Goal: Task Accomplishment & Management: Complete application form

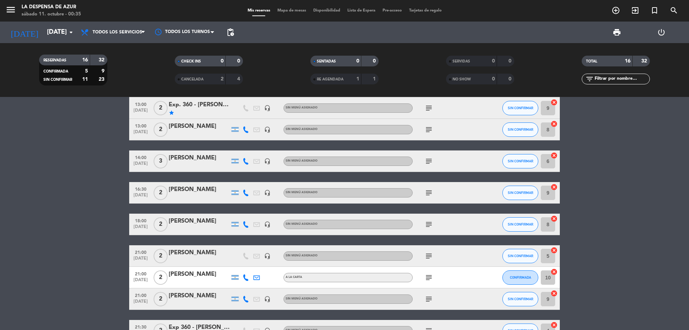
scroll to position [144, 0]
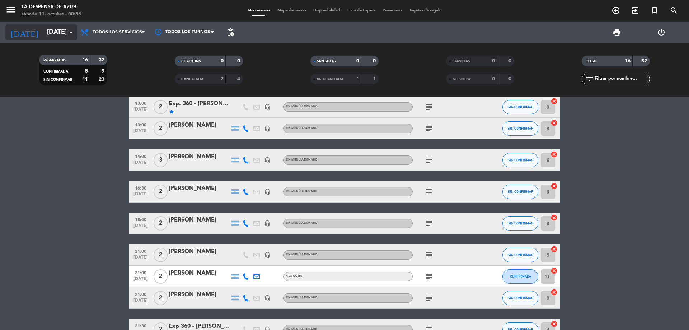
click at [67, 32] on icon "arrow_drop_down" at bounding box center [71, 32] width 9 height 9
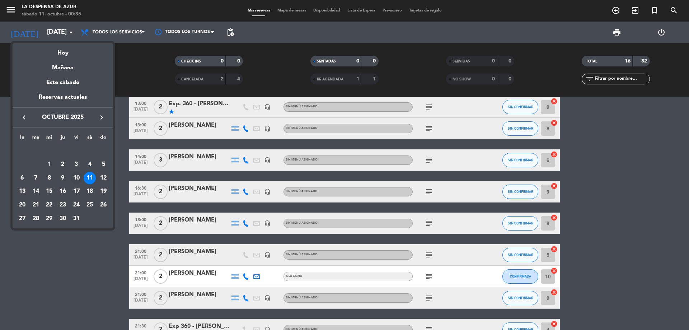
click at [77, 175] on div "10" at bounding box center [76, 178] width 12 height 12
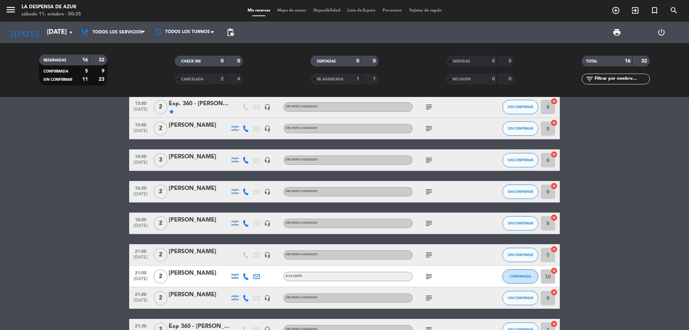
type input "[DATE]"
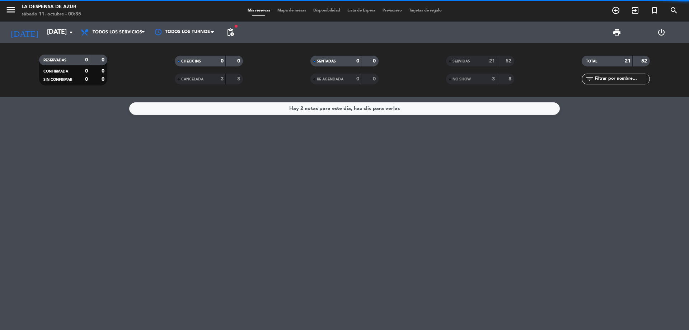
scroll to position [0, 0]
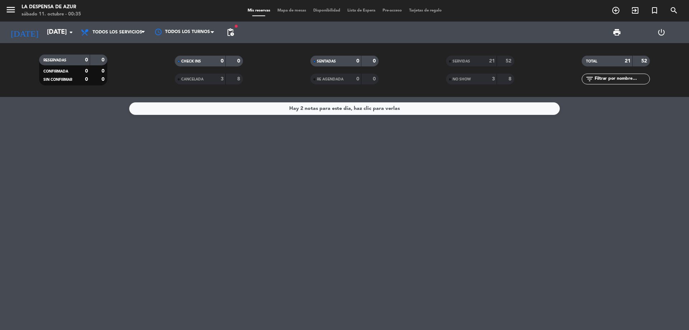
click at [452, 79] on div "NO SHOW" at bounding box center [464, 79] width 33 height 8
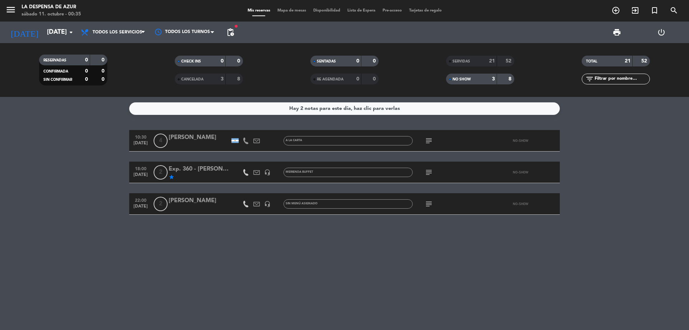
click at [193, 200] on div "[PERSON_NAME]" at bounding box center [199, 200] width 61 height 9
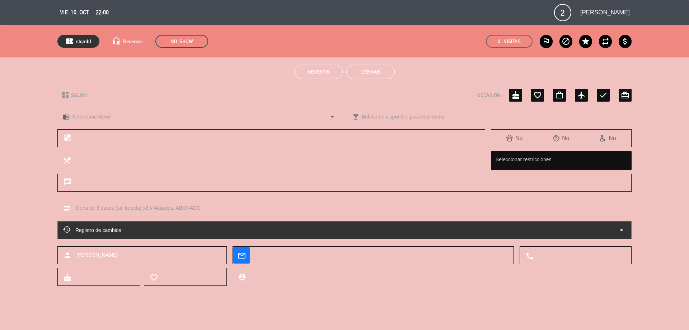
click at [376, 70] on button "Cerrar" at bounding box center [370, 72] width 48 height 14
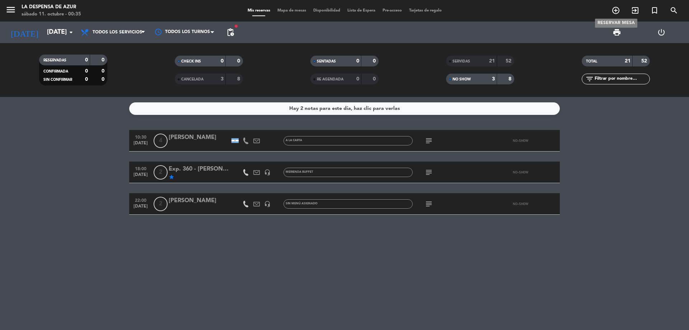
click at [614, 10] on icon "add_circle_outline" at bounding box center [615, 10] width 9 height 9
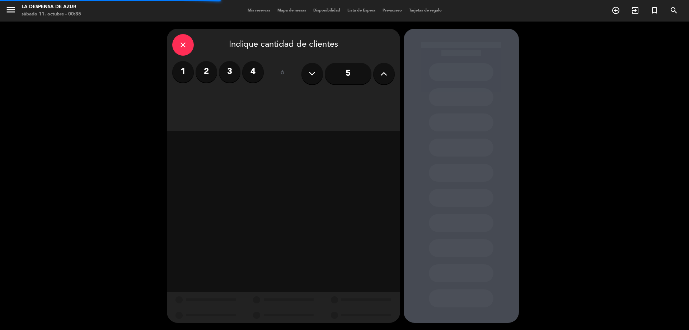
click at [202, 66] on label "2" at bounding box center [207, 72] width 22 height 22
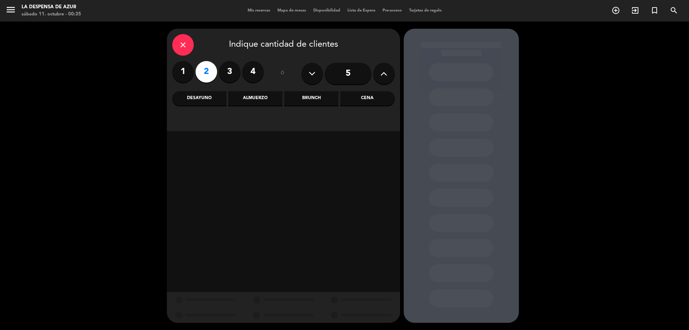
click at [264, 101] on div "Almuerzo" at bounding box center [255, 98] width 54 height 14
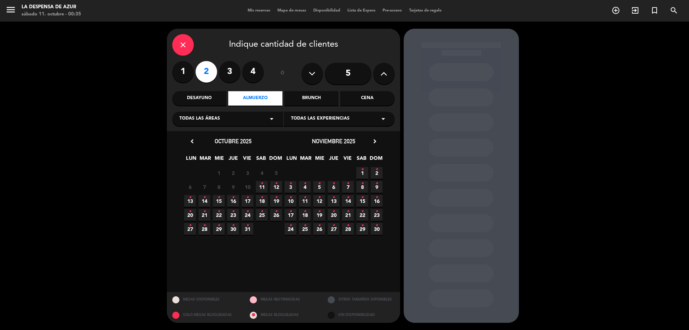
click at [259, 186] on span "11 •" at bounding box center [262, 187] width 12 height 12
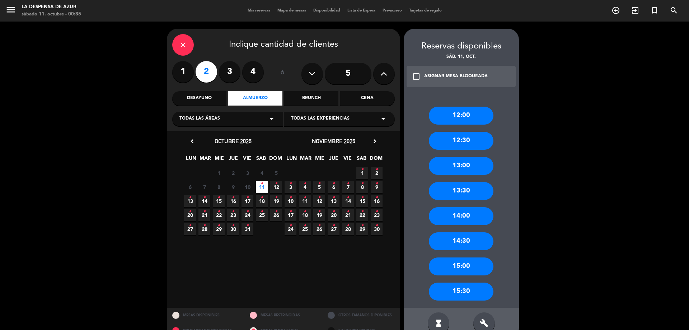
click at [473, 239] on div "14:30" at bounding box center [461, 241] width 65 height 18
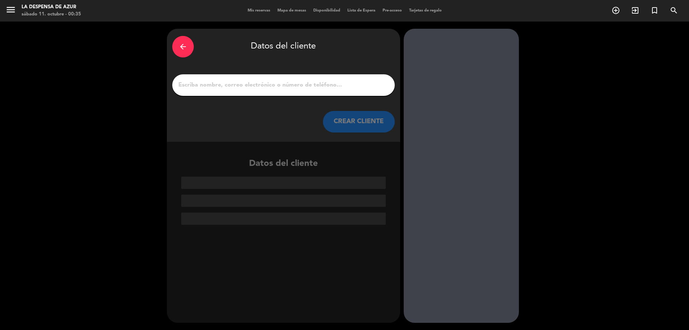
click at [300, 85] on input "1" at bounding box center [284, 85] width 212 height 10
paste input "[PERSON_NAME]"
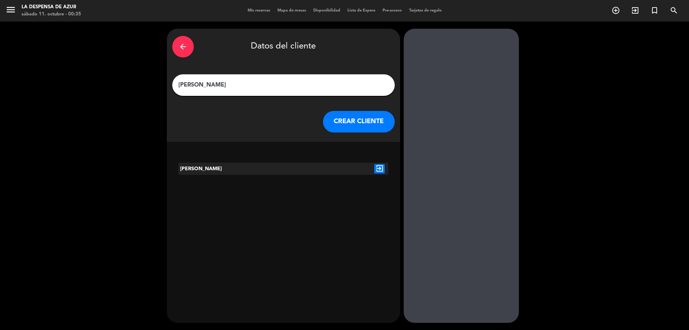
type input "[PERSON_NAME]"
click at [335, 165] on div at bounding box center [336, 169] width 70 height 12
click at [380, 169] on icon "exit_to_app" at bounding box center [379, 168] width 10 height 9
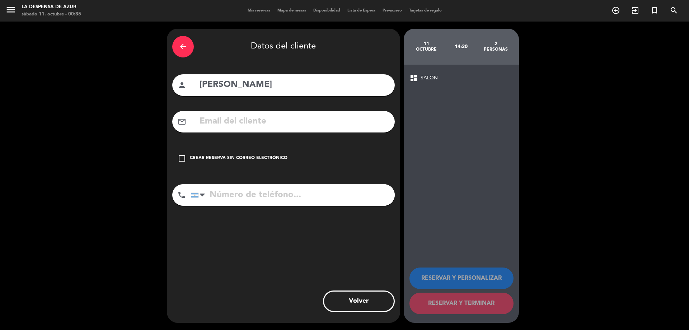
drag, startPoint x: 182, startPoint y: 158, endPoint x: 204, endPoint y: 166, distance: 23.5
click at [189, 160] on div "check_box_outline_blank Crear reserva sin correo electrónico" at bounding box center [283, 158] width 222 height 22
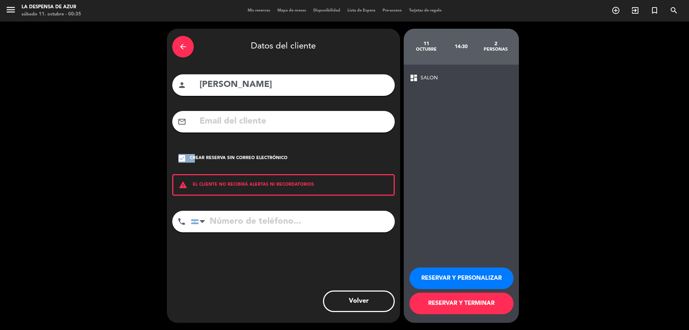
click at [480, 278] on button "RESERVAR Y PERSONALIZAR" at bounding box center [461, 278] width 104 height 22
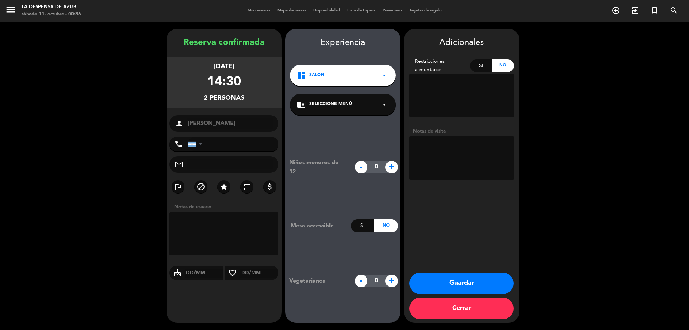
click at [442, 161] on textarea at bounding box center [461, 157] width 104 height 43
type textarea "Almuerzo mesón x 2 // Suben del spa// ALOJADOS// Abonado // Azur Dreamy Nigth /…"
click at [344, 106] on span "Seleccione Menú" at bounding box center [330, 104] width 43 height 7
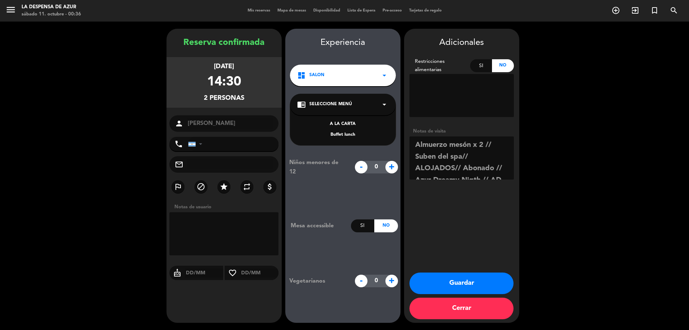
click at [331, 131] on div "Buffet lunch" at bounding box center [342, 134] width 91 height 7
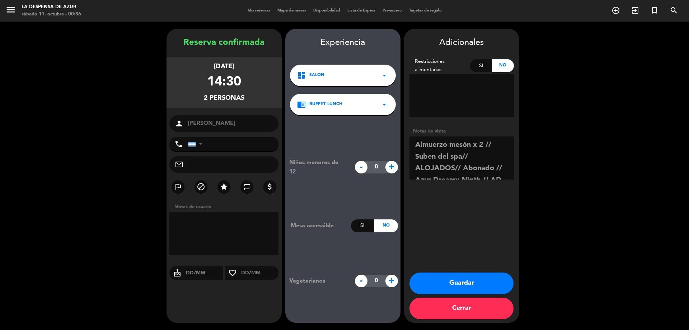
click at [382, 105] on icon "arrow_drop_down" at bounding box center [384, 104] width 9 height 9
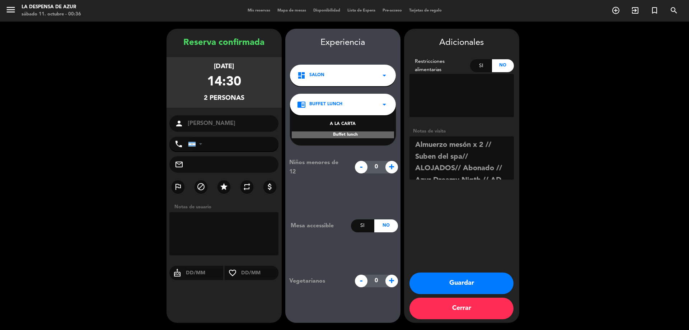
click at [369, 138] on div "Buffet lunch" at bounding box center [343, 134] width 102 height 7
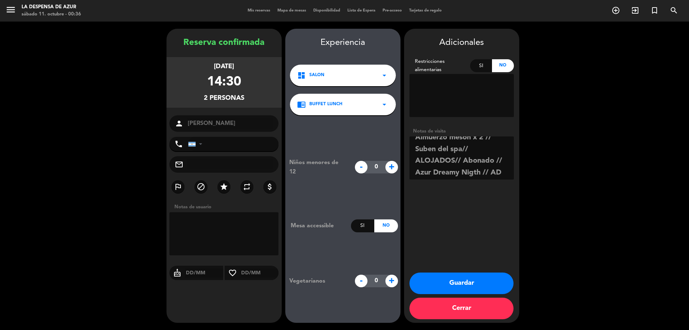
scroll to position [9, 0]
click at [463, 280] on button "Guardar" at bounding box center [461, 283] width 104 height 22
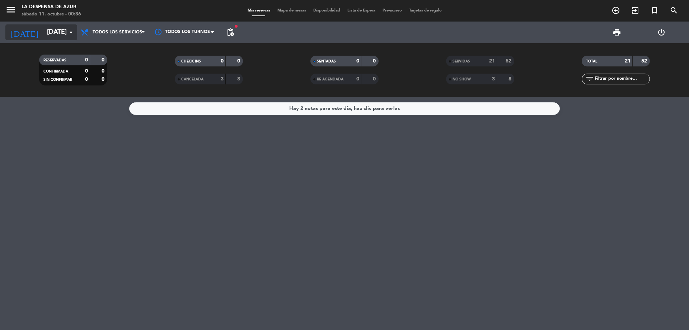
click at [43, 32] on input "[DATE]" at bounding box center [84, 32] width 83 height 14
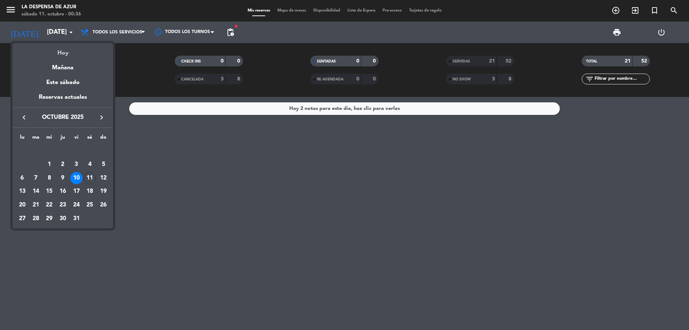
click at [56, 54] on div "Hoy" at bounding box center [63, 50] width 100 height 15
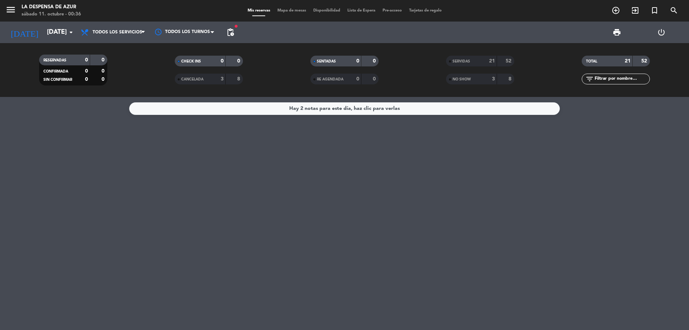
type input "[DATE]"
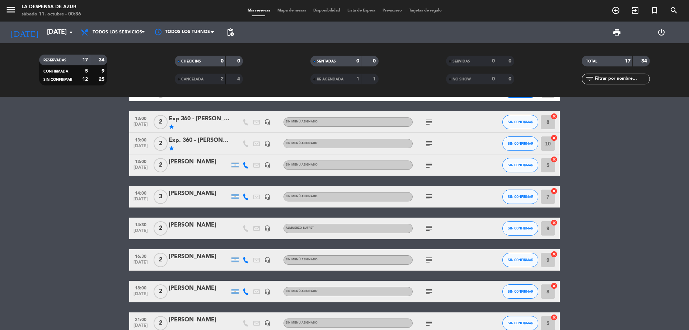
scroll to position [108, 0]
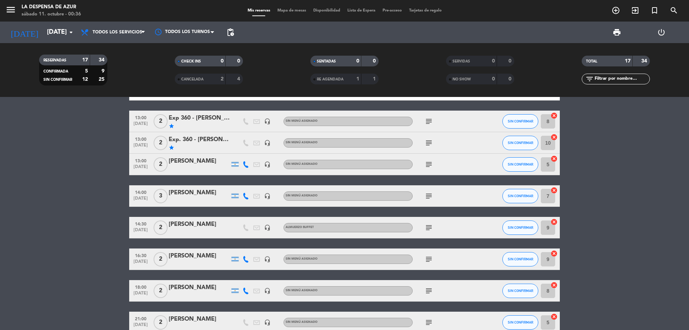
click at [201, 224] on div "[PERSON_NAME]" at bounding box center [199, 224] width 61 height 9
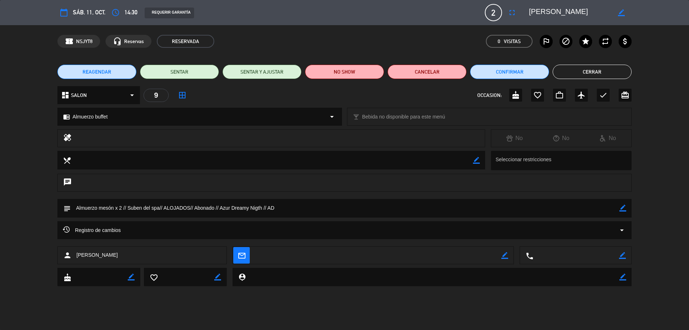
click at [598, 70] on button "Cerrar" at bounding box center [592, 72] width 79 height 14
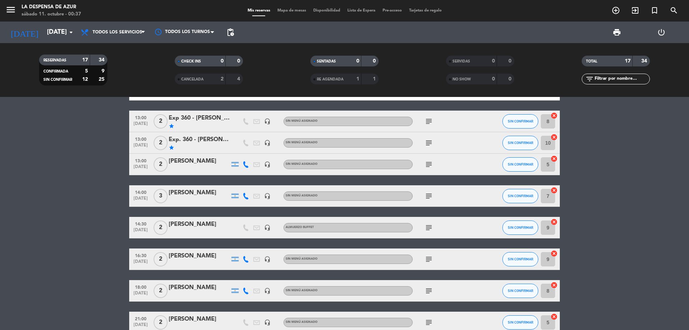
click at [194, 226] on div "[PERSON_NAME]" at bounding box center [199, 224] width 61 height 9
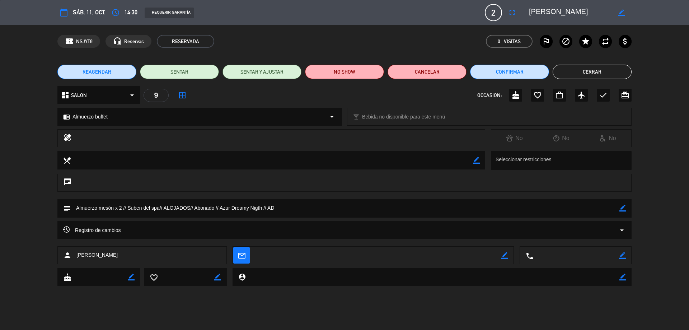
click at [614, 72] on button "Cerrar" at bounding box center [592, 72] width 79 height 14
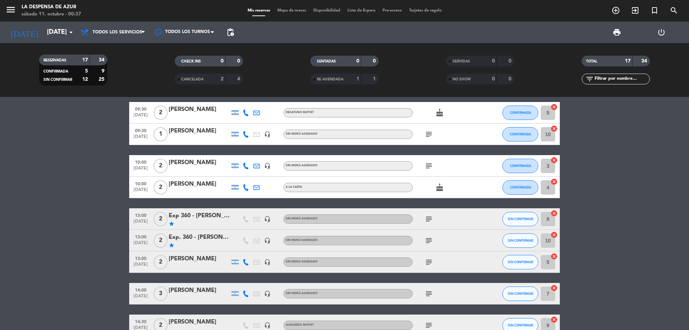
scroll to position [0, 0]
